Goal: Task Accomplishment & Management: Complete application form

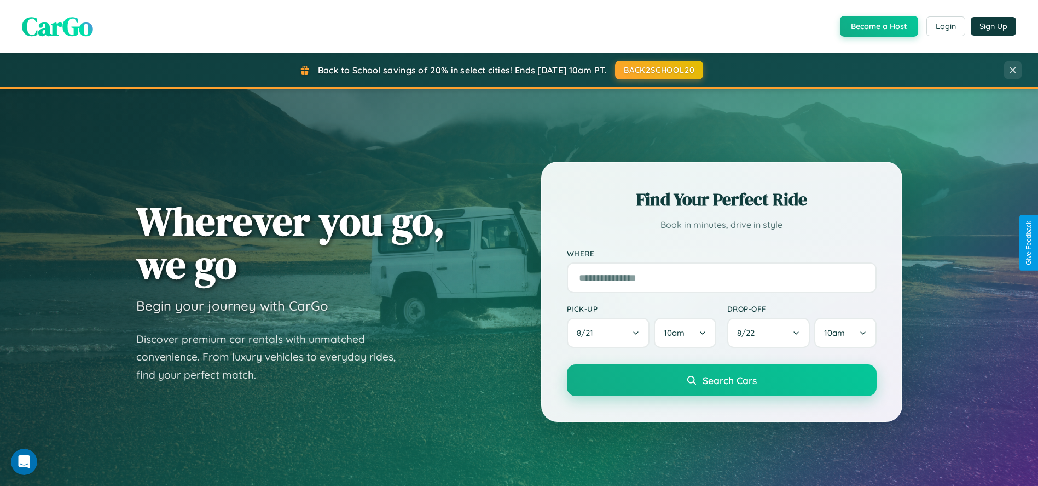
scroll to position [1755, 0]
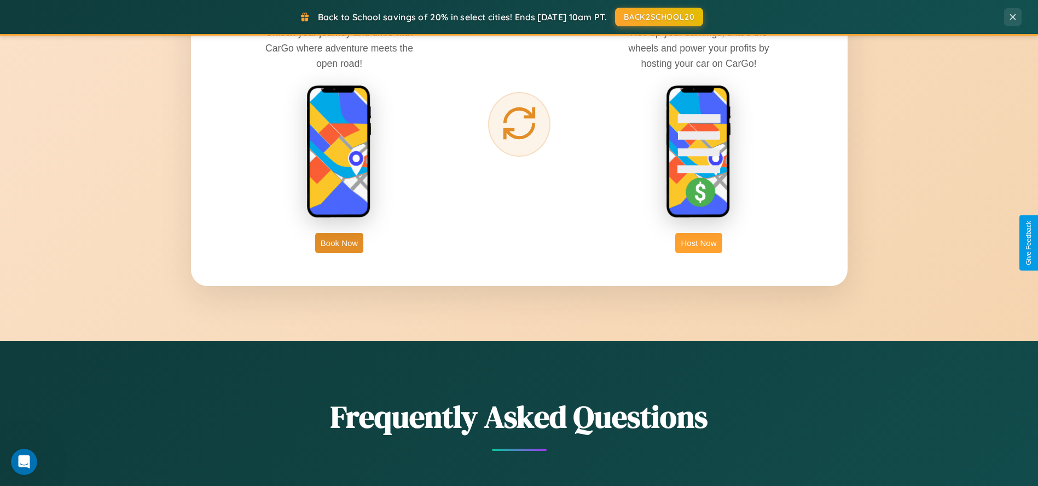
click at [699, 242] on button "Host Now" at bounding box center [698, 243] width 47 height 20
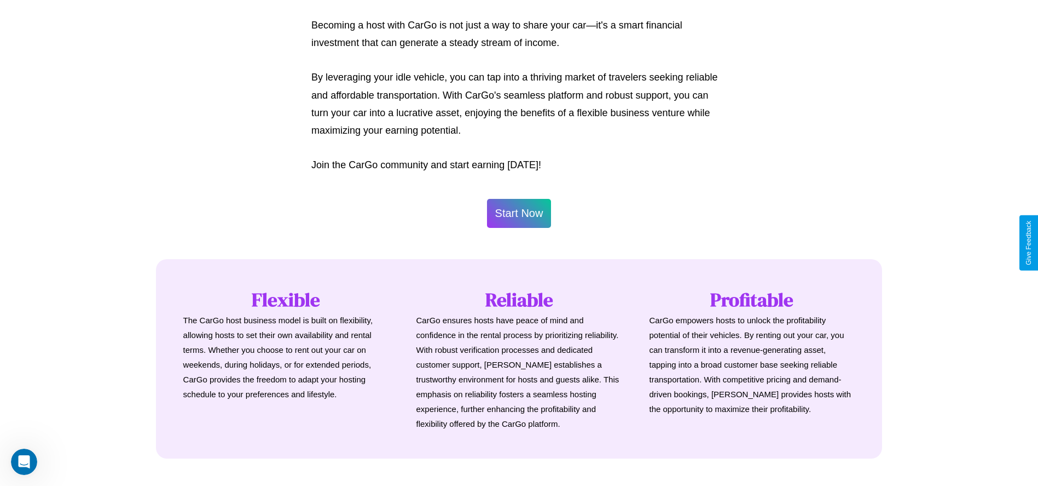
scroll to position [1470, 0]
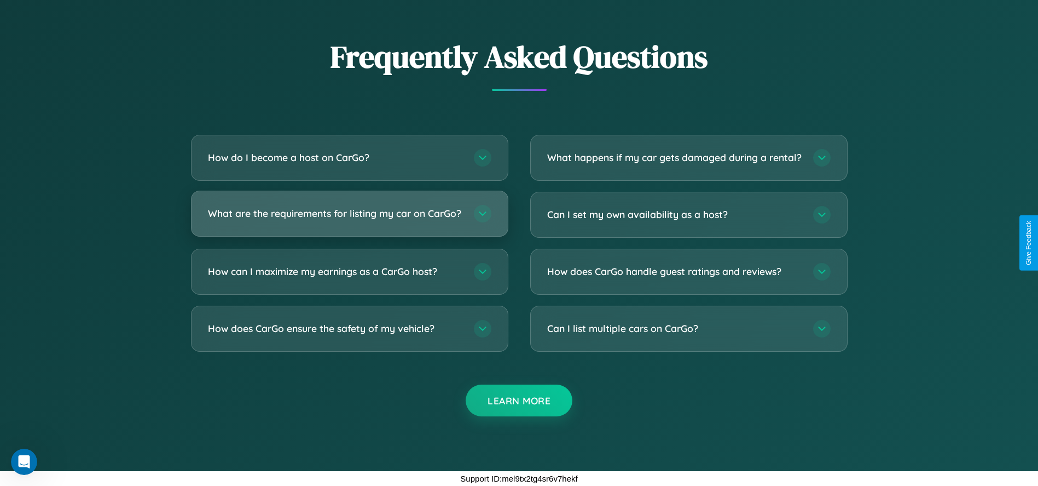
click at [349, 213] on h3 "What are the requirements for listing my car on CarGo?" at bounding box center [335, 213] width 255 height 14
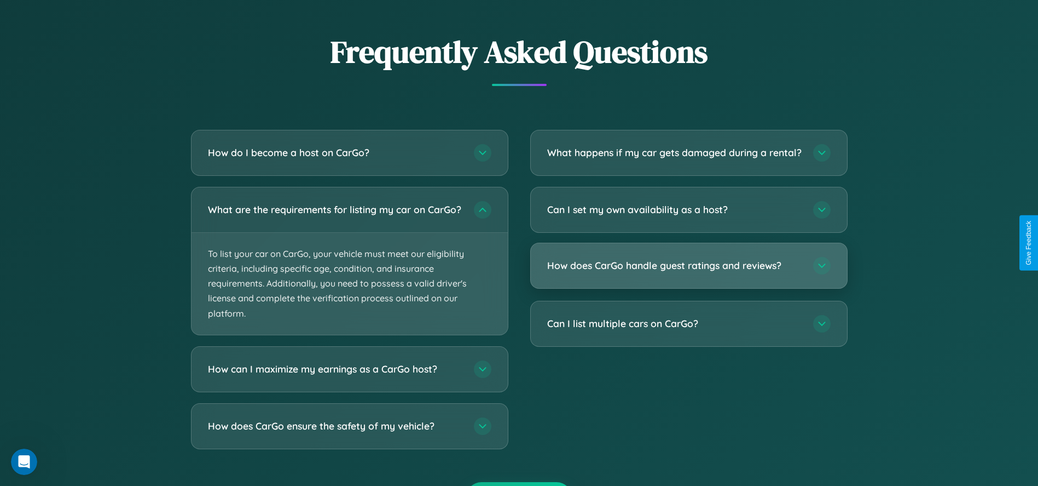
click at [689, 272] on h3 "How does CarGo handle guest ratings and reviews?" at bounding box center [674, 265] width 255 height 14
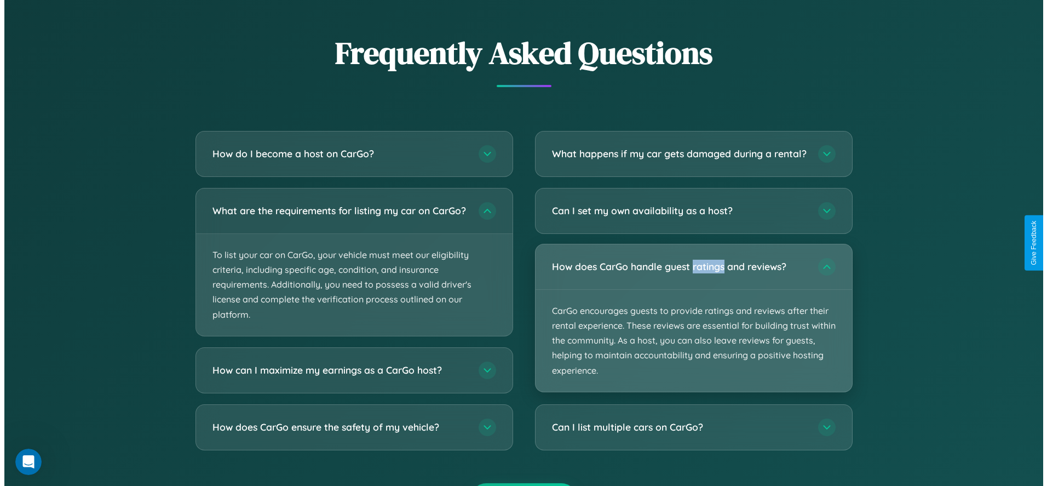
scroll to position [1128, 0]
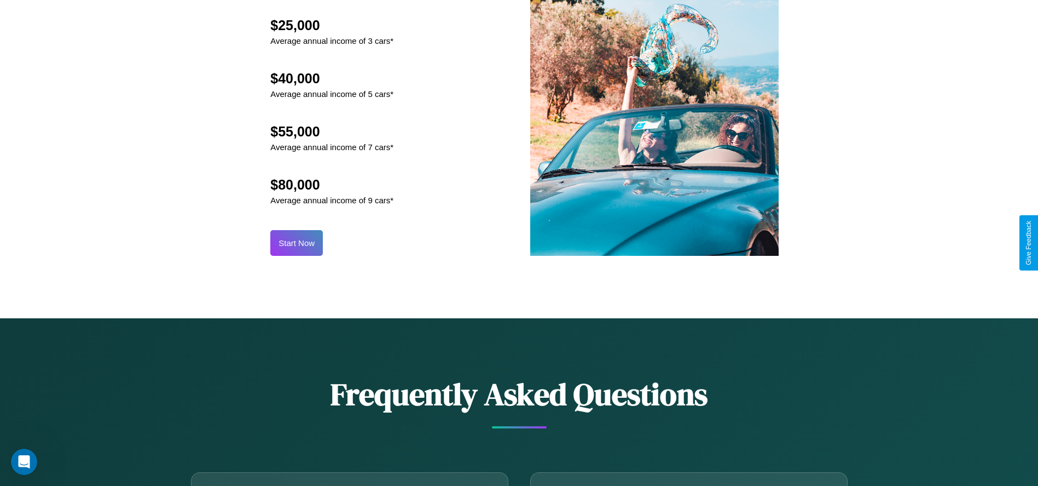
click at [297, 242] on button "Start Now" at bounding box center [296, 243] width 53 height 26
